Goal: Transaction & Acquisition: Purchase product/service

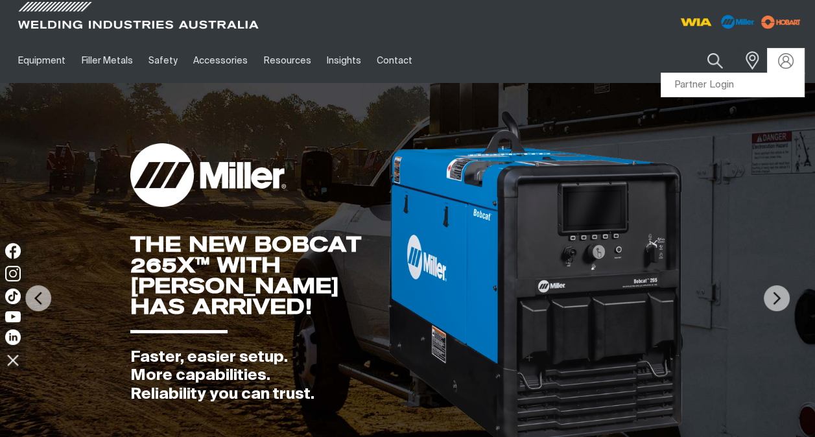
click at [776, 71] on div at bounding box center [786, 61] width 36 height 25
click at [767, 82] on link "Partner Login" at bounding box center [733, 85] width 143 height 24
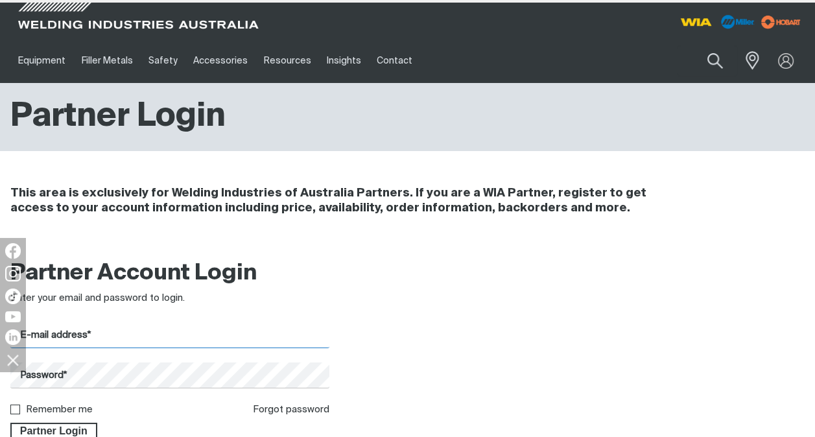
type input "[PERSON_NAME][EMAIL_ADDRESS][DOMAIN_NAME]"
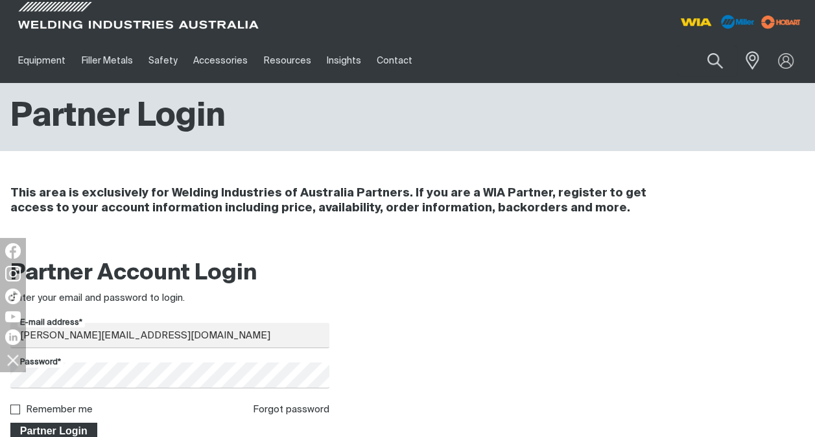
click at [65, 428] on span "Partner Login" at bounding box center [54, 431] width 84 height 17
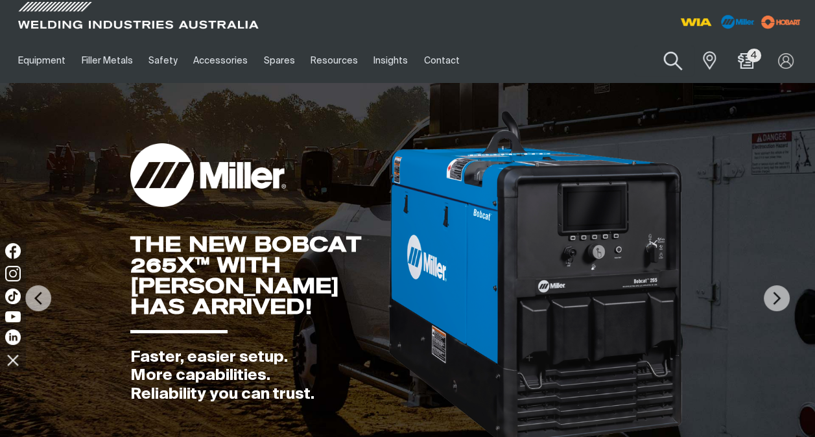
click at [672, 55] on button "Search products" at bounding box center [673, 61] width 53 height 37
click at [531, 53] on input "Search" at bounding box center [594, 60] width 200 height 29
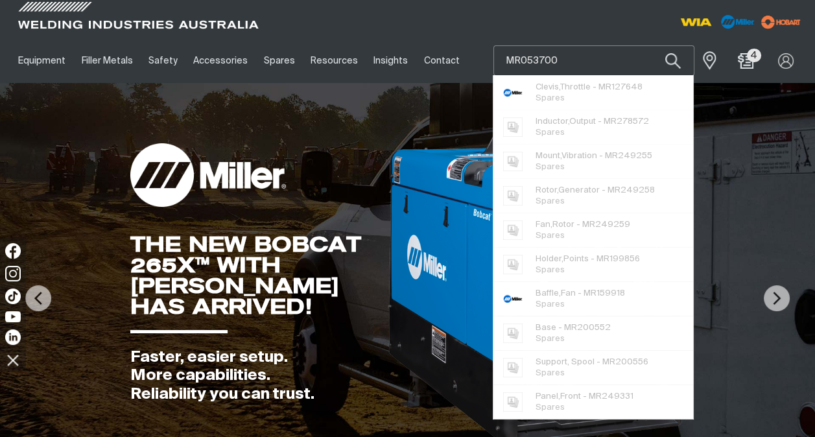
type input "MR053700"
click at [651, 45] on button "Search products" at bounding box center [673, 60] width 44 height 30
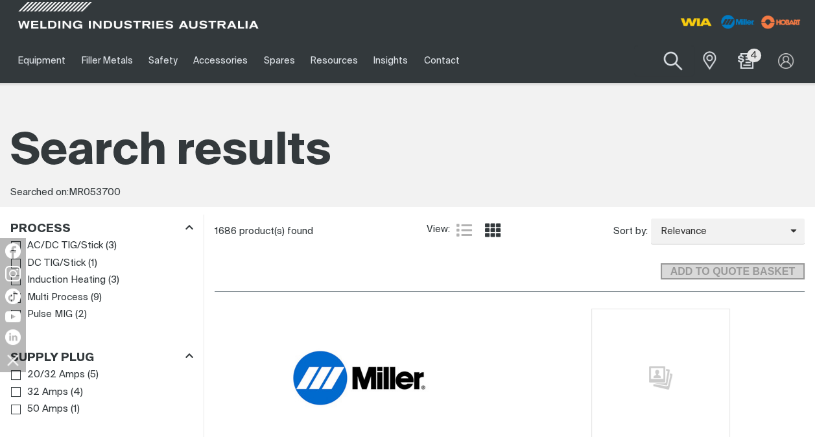
click at [672, 63] on button "Search products" at bounding box center [673, 61] width 53 height 37
click at [584, 47] on input "MR053700" at bounding box center [594, 60] width 200 height 29
drag, startPoint x: 584, startPoint y: 51, endPoint x: 371, endPoint y: 44, distance: 212.8
click at [371, 44] on div "Equipment Stick Welders TIG Welders MIG Welders Multi-Process Welders Engine Dr…" at bounding box center [407, 60] width 795 height 45
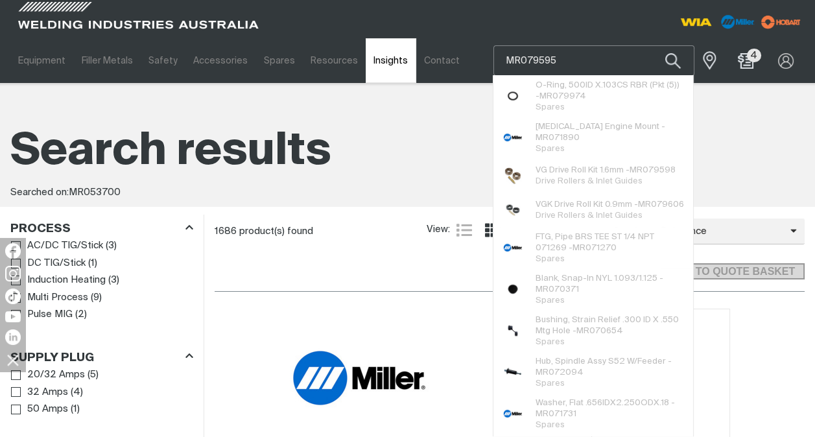
type input "MR079595"
click at [651, 45] on button "Search products" at bounding box center [673, 60] width 44 height 30
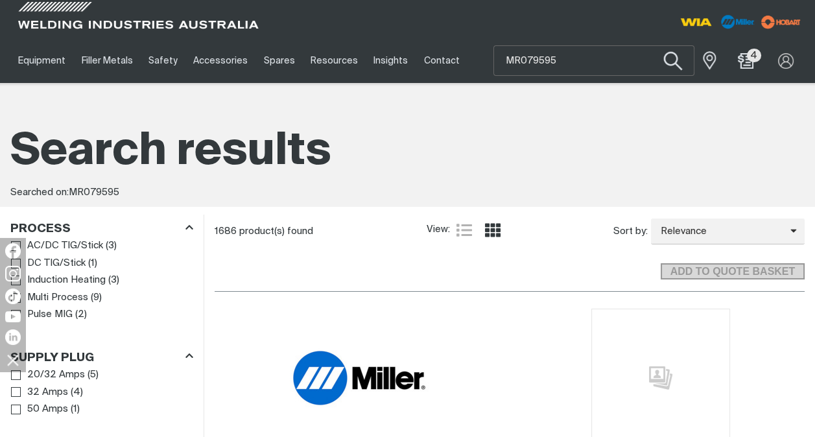
click at [677, 62] on button "Search products" at bounding box center [673, 61] width 53 height 37
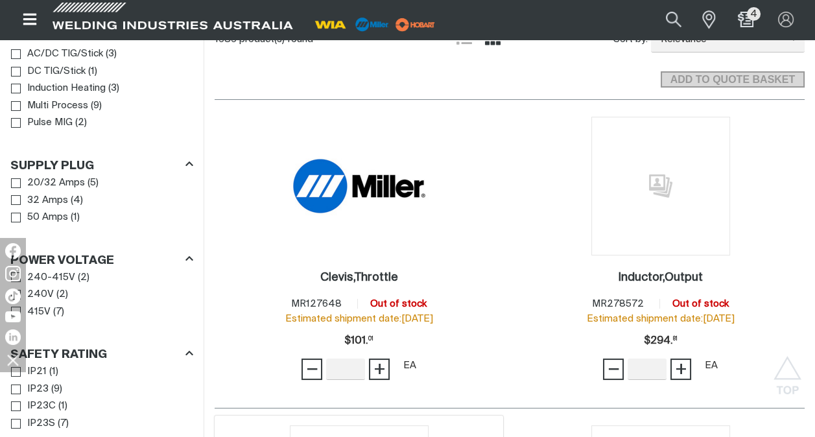
scroll to position [65, 0]
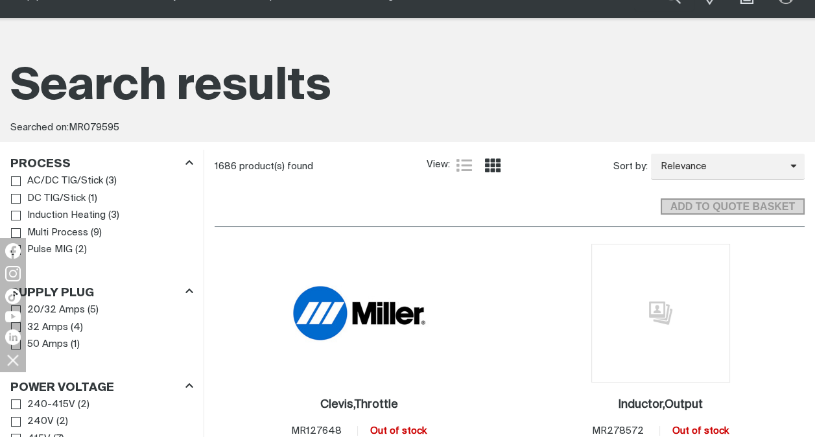
click at [429, 189] on div "ADD TO QUOTE BASKET" at bounding box center [510, 202] width 590 height 36
